Goal: Register for event/course

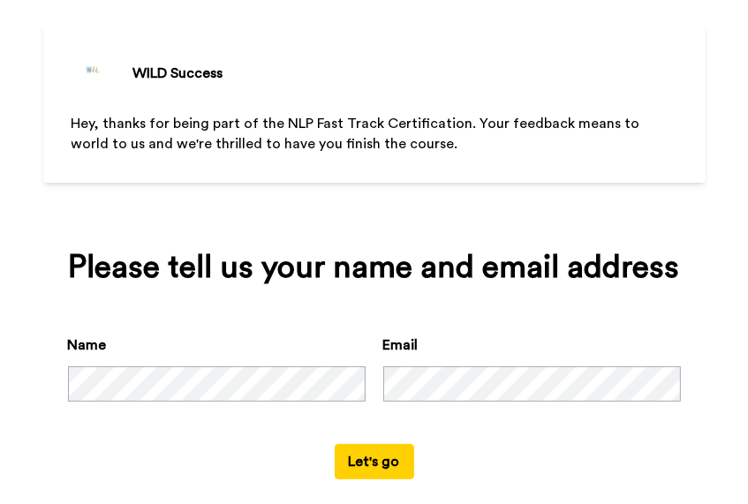
scroll to position [113, 0]
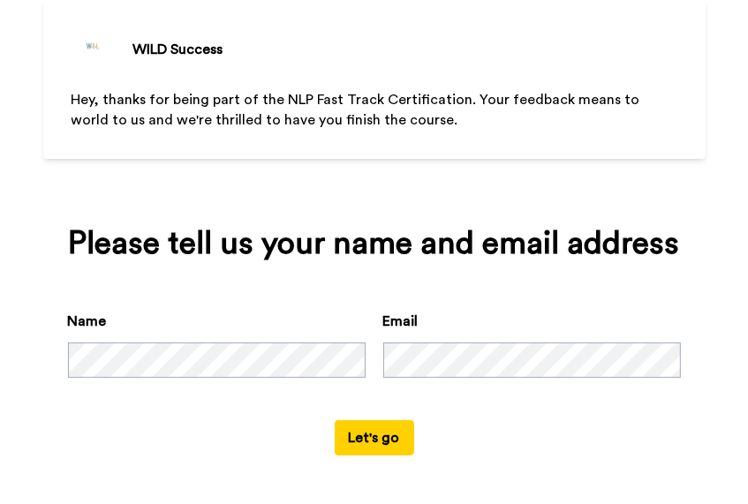
click at [351, 428] on button "Let's go" at bounding box center [374, 437] width 79 height 35
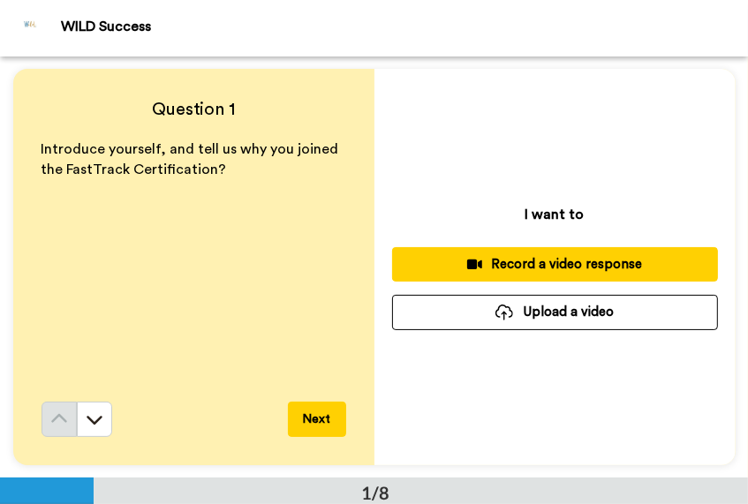
click at [316, 426] on button "Next" at bounding box center [317, 419] width 58 height 35
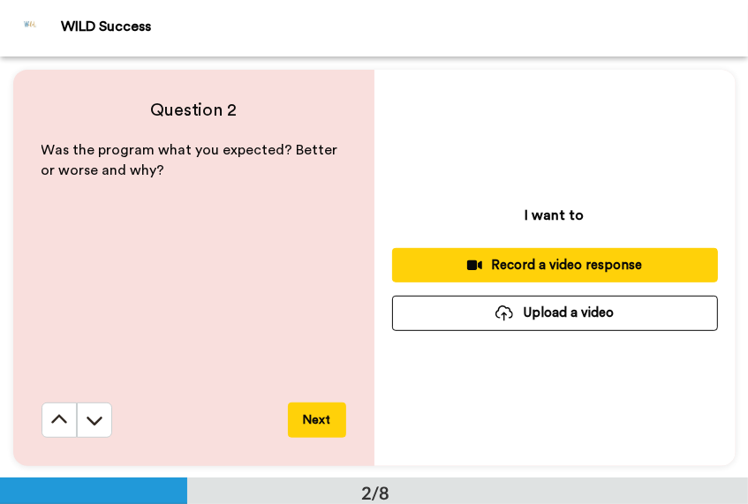
scroll to position [422, 0]
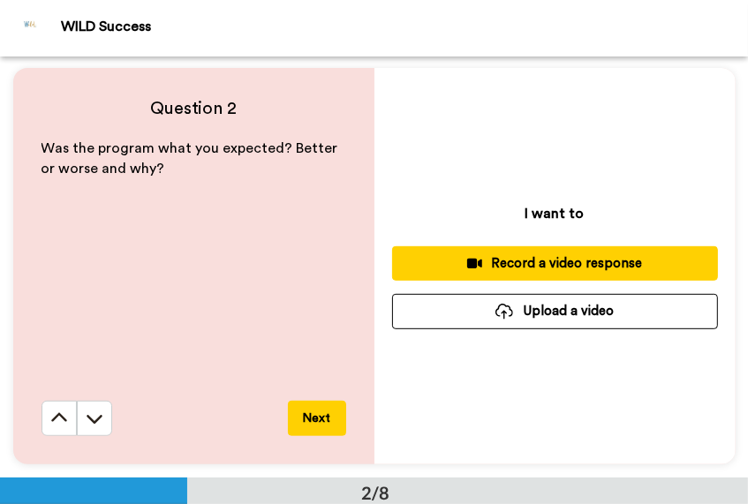
click at [317, 409] on button "Next" at bounding box center [317, 418] width 58 height 35
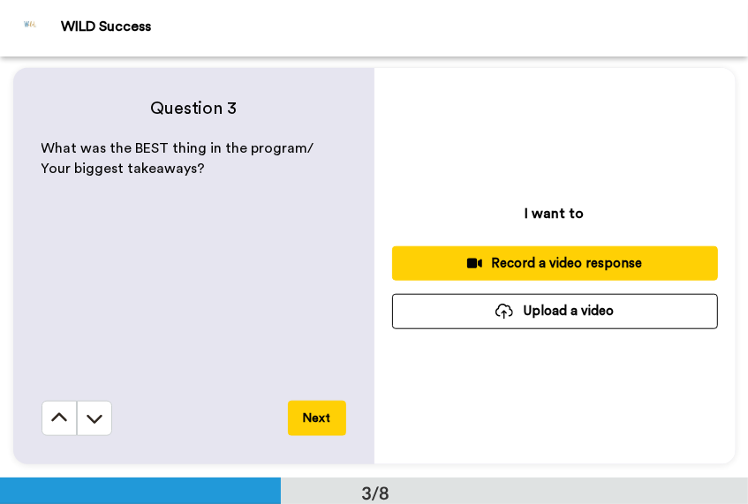
scroll to position [843, 0]
click at [314, 410] on button "Next" at bounding box center [317, 418] width 58 height 35
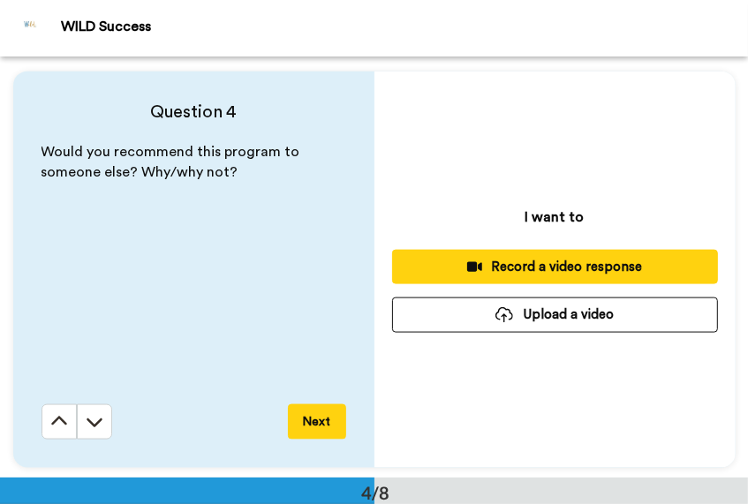
scroll to position [1265, 0]
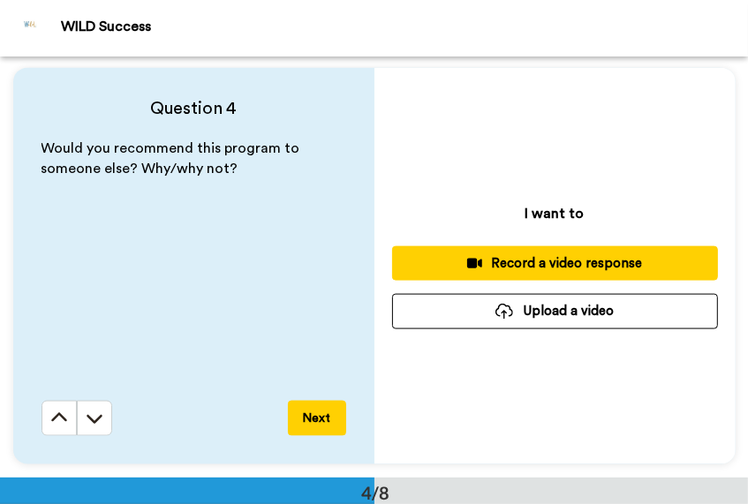
click at [314, 408] on button "Next" at bounding box center [317, 418] width 58 height 35
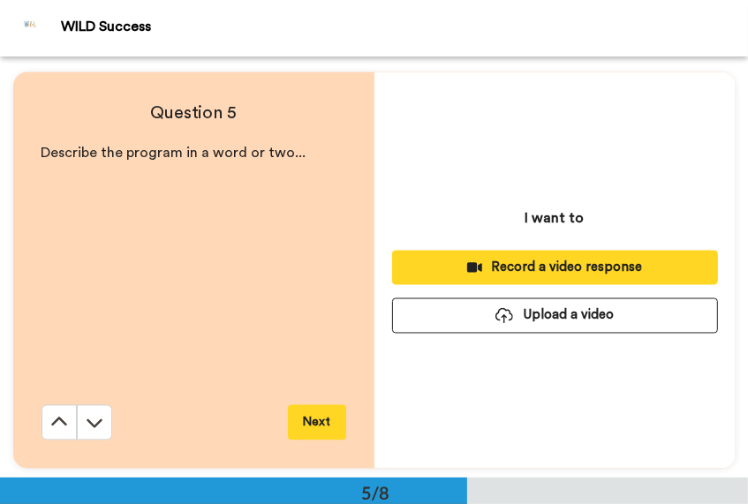
scroll to position [1685, 0]
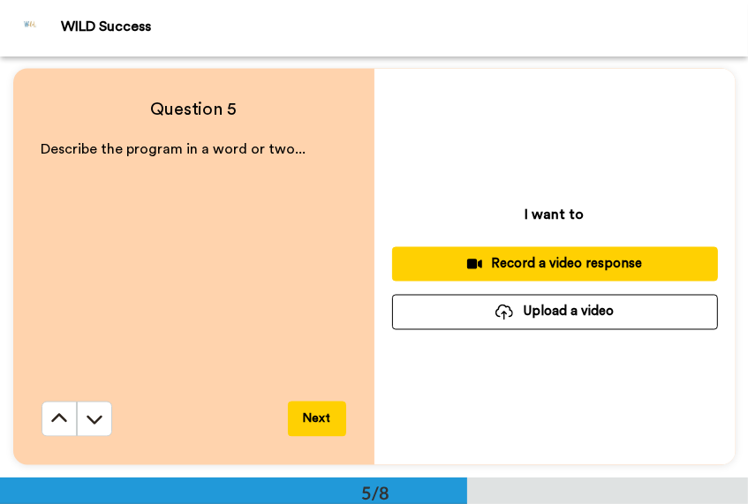
click at [308, 414] on button "Next" at bounding box center [317, 419] width 58 height 35
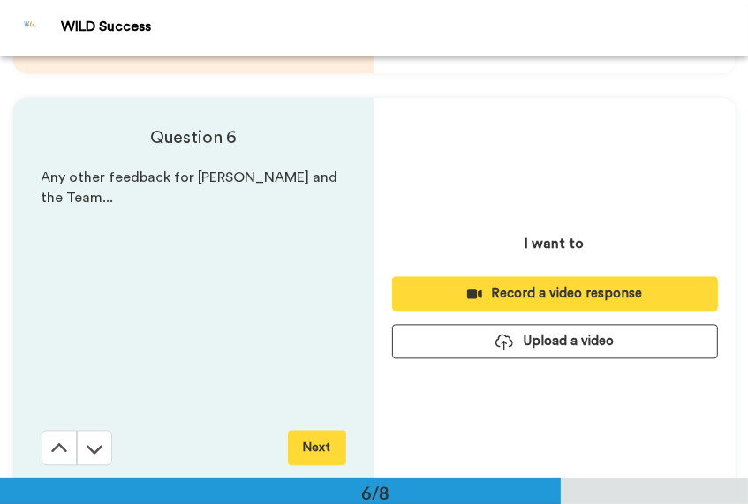
scroll to position [2107, 0]
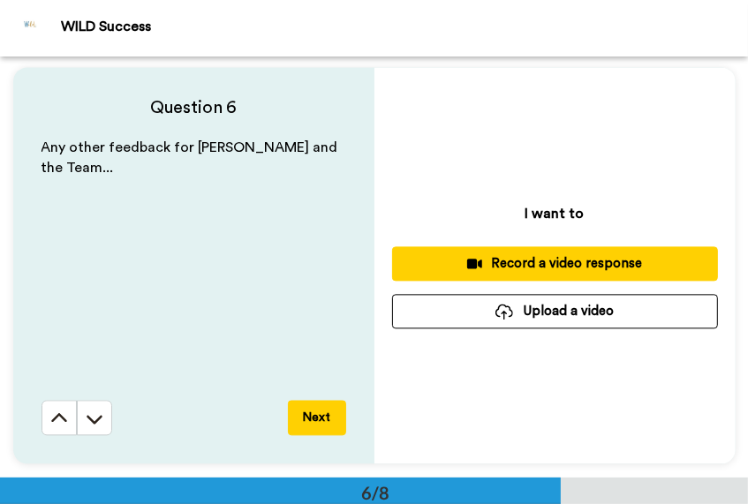
click at [329, 406] on button "Next" at bounding box center [317, 417] width 58 height 35
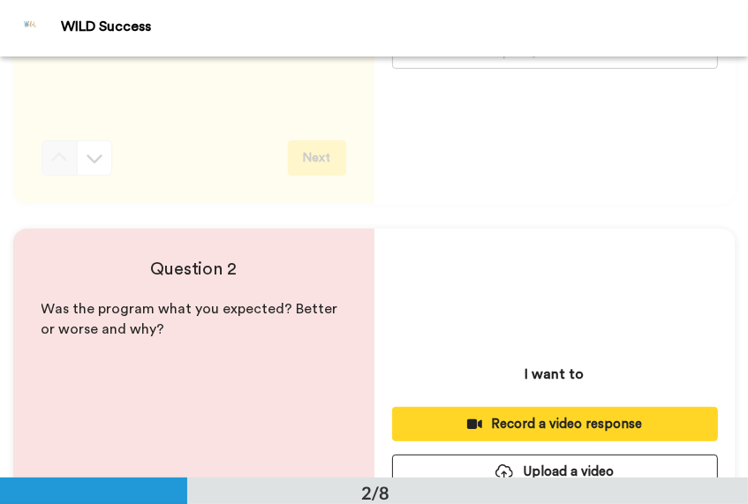
scroll to position [0, 0]
